Goal: Find contact information: Find contact information

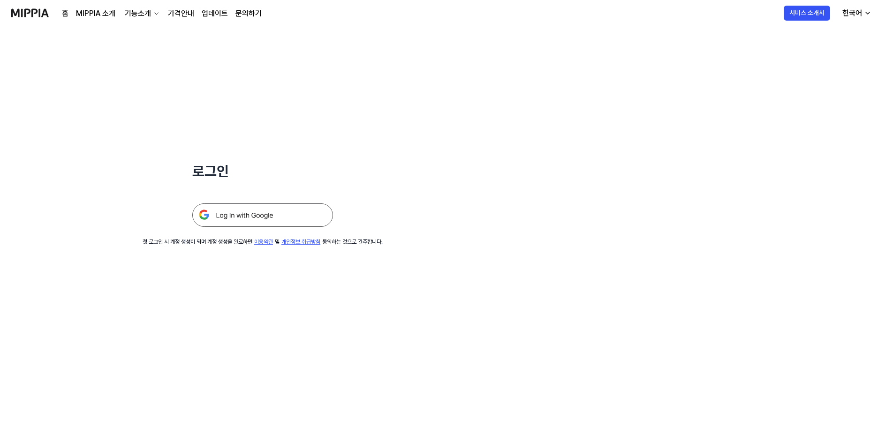
click at [270, 217] on img at bounding box center [262, 215] width 141 height 23
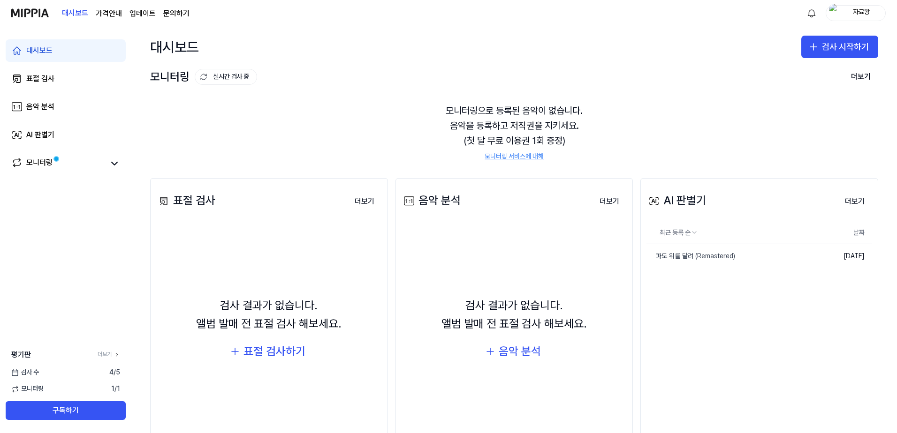
click at [177, 16] on link "문의하기" at bounding box center [176, 13] width 26 height 11
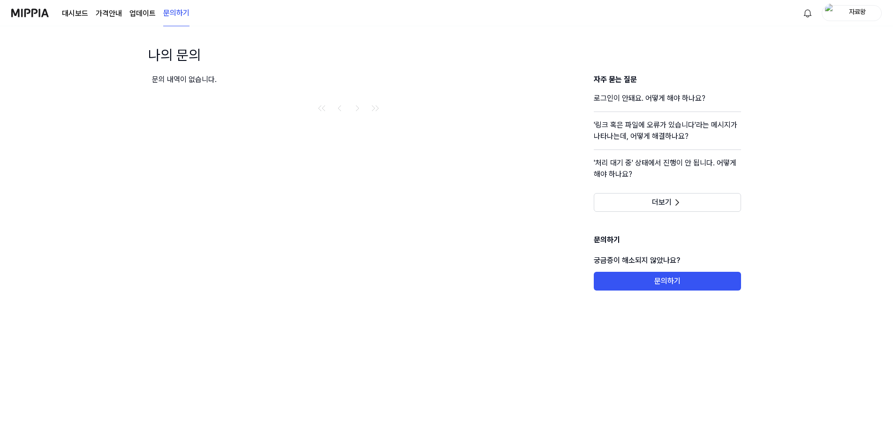
click at [121, 11] on div "대시보드 가격안내 업데이트 문의하기" at bounding box center [126, 13] width 128 height 26
click at [118, 8] on page\) "가격안내" at bounding box center [109, 13] width 26 height 11
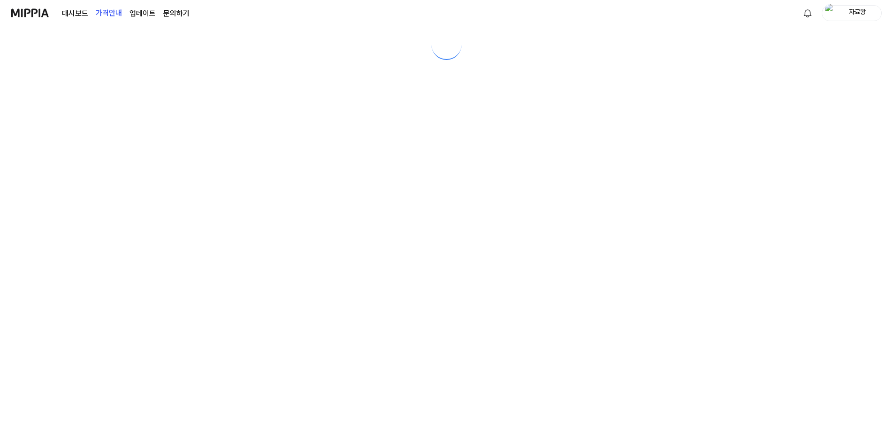
click at [143, 13] on link "업데이트" at bounding box center [142, 13] width 26 height 11
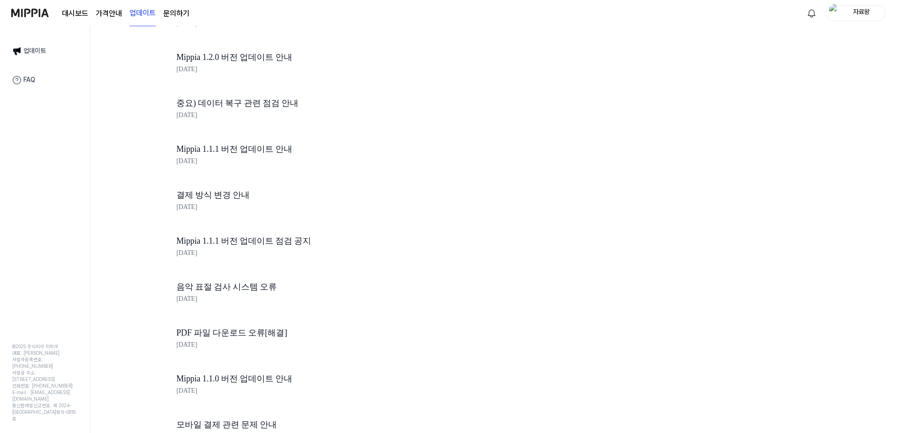
scroll to position [1979, 0]
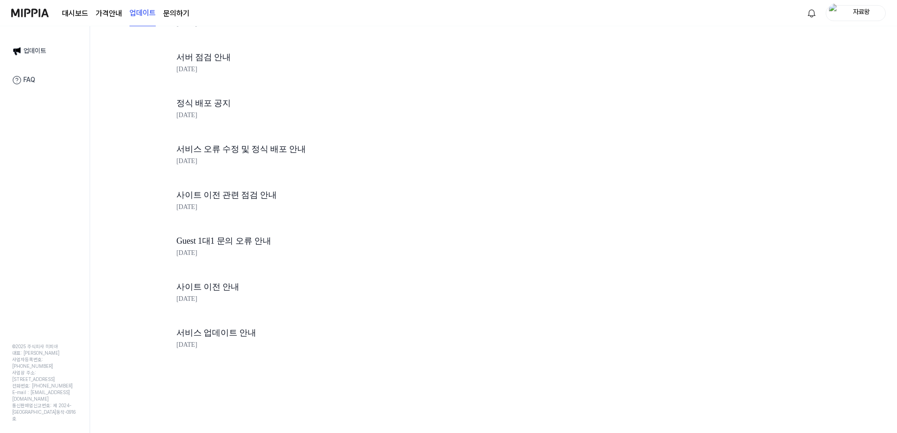
drag, startPoint x: 136, startPoint y: 102, endPoint x: 159, endPoint y: 408, distance: 307.1
drag, startPoint x: 28, startPoint y: 405, endPoint x: 70, endPoint y: 408, distance: 42.3
click at [70, 402] on div "E-mail : [EMAIL_ADDRESS][DOMAIN_NAME]" at bounding box center [44, 395] width 65 height 13
drag, startPoint x: 72, startPoint y: 407, endPoint x: 30, endPoint y: 407, distance: 41.3
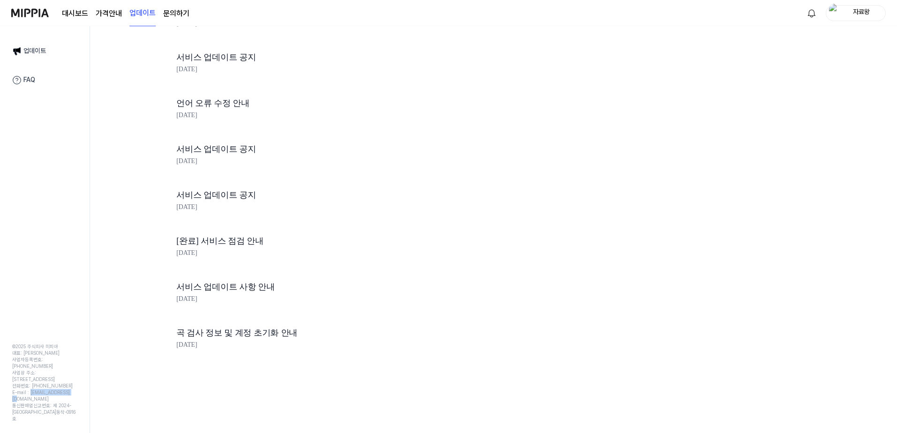
click at [30, 402] on div "E-mail : [EMAIL_ADDRESS][DOMAIN_NAME]" at bounding box center [44, 395] width 65 height 13
copy div "[EMAIL_ADDRESS][DOMAIN_NAME]"
